Goal: Transaction & Acquisition: Subscribe to service/newsletter

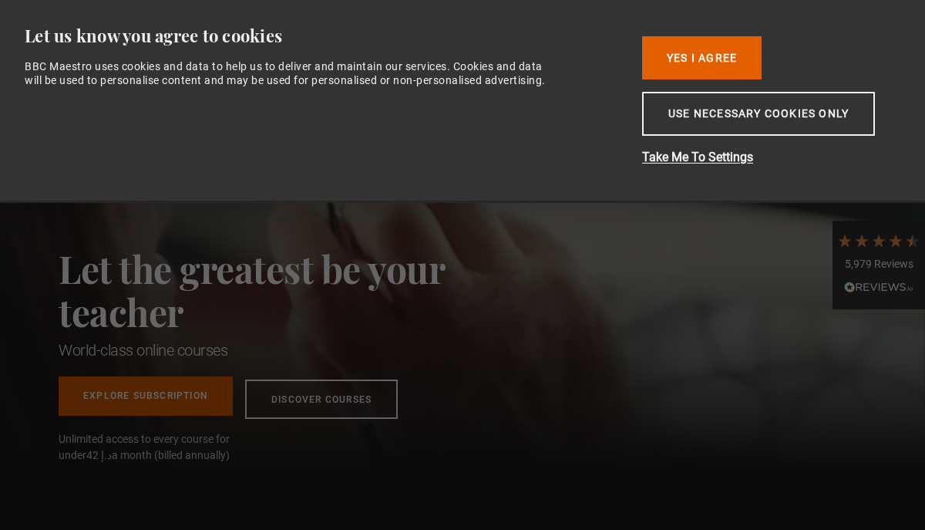
click at [148, 412] on link "Explore Subscription" at bounding box center [146, 395] width 174 height 39
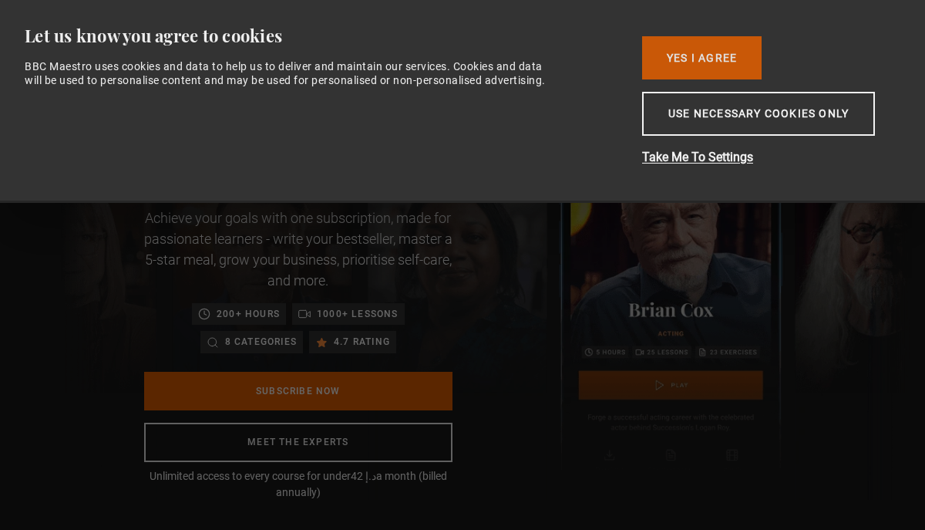
click at [678, 66] on button "Yes I Agree" at bounding box center [702, 57] width 120 height 43
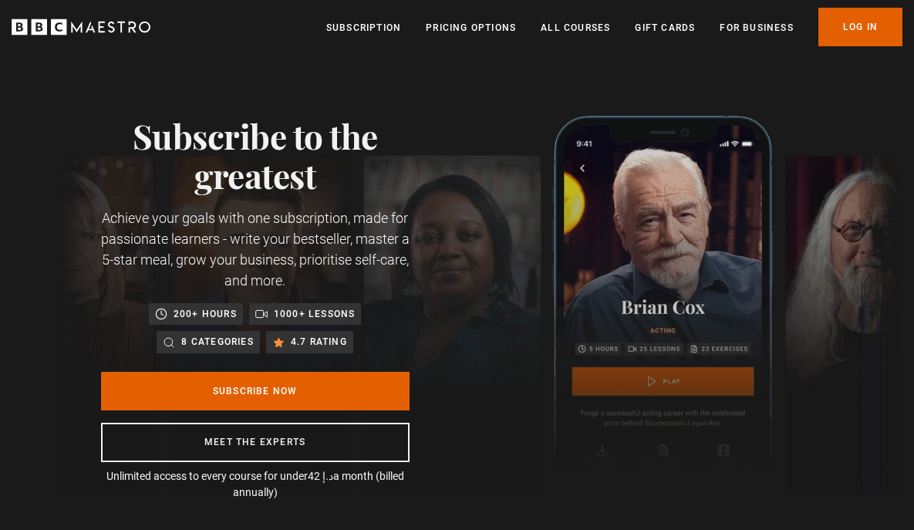
scroll to position [0, 175]
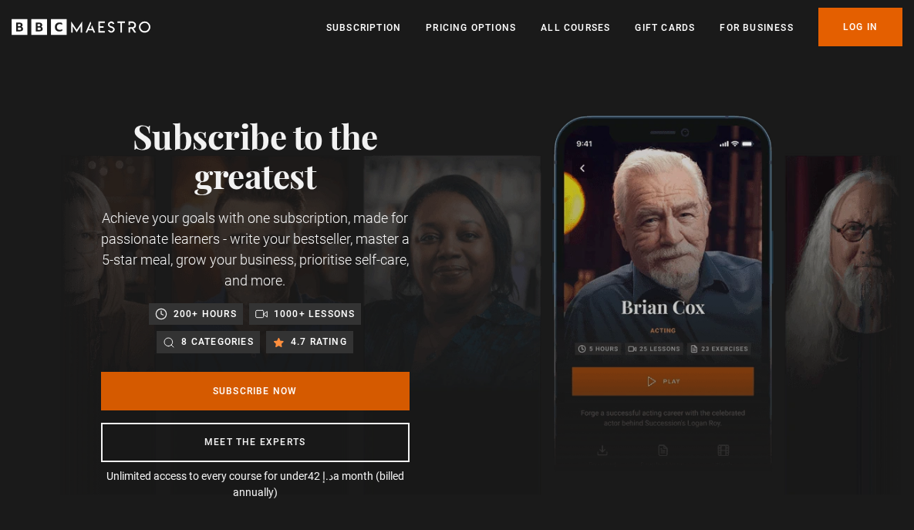
click at [305, 391] on link "Subscribe Now" at bounding box center [255, 391] width 308 height 39
